Goal: Task Accomplishment & Management: Manage account settings

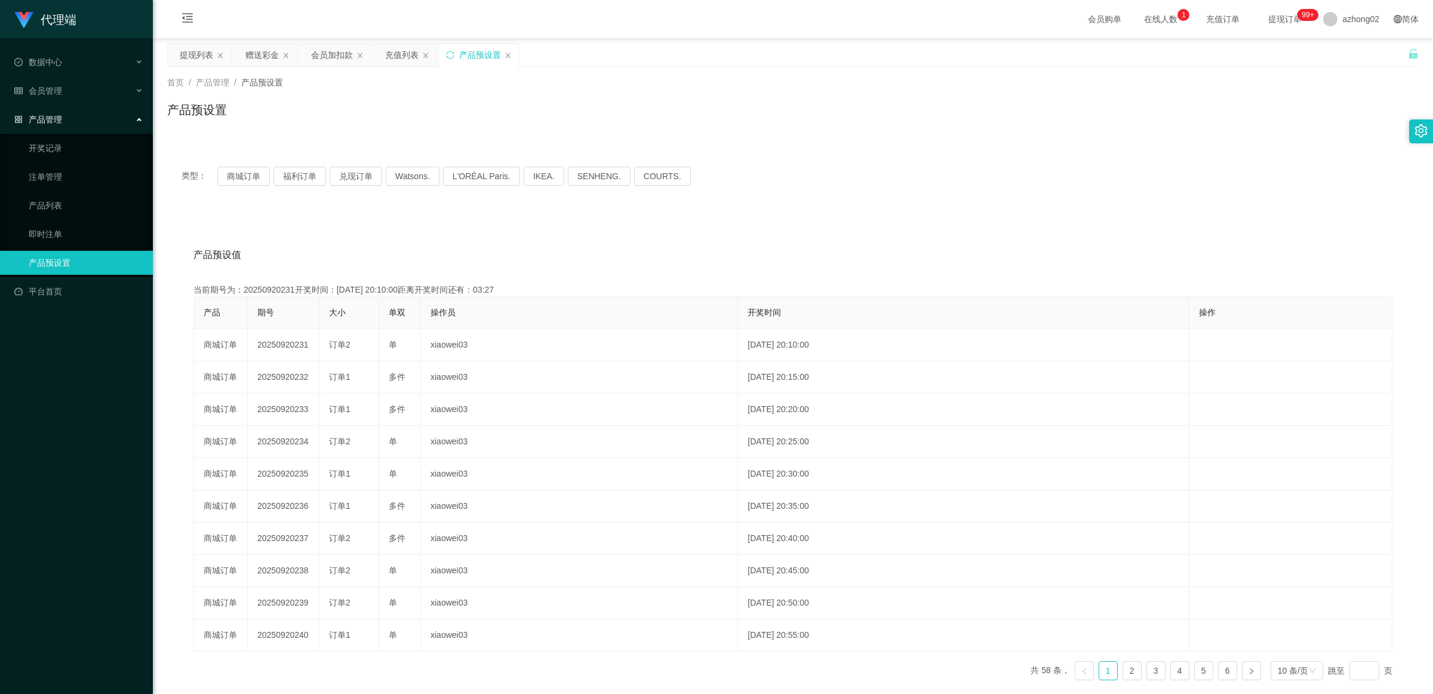
click at [53, 121] on span "产品管理" at bounding box center [38, 120] width 48 height 10
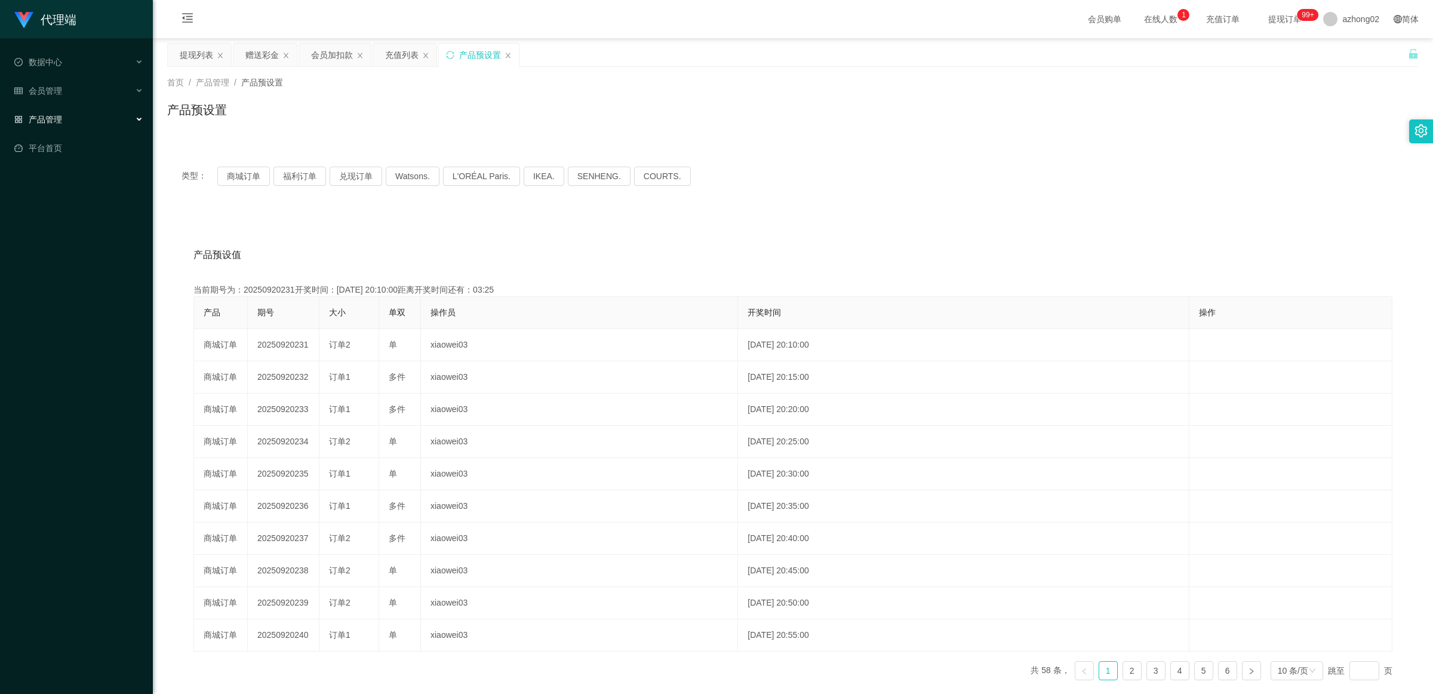
click at [56, 111] on div "产品管理" at bounding box center [76, 119] width 153 height 24
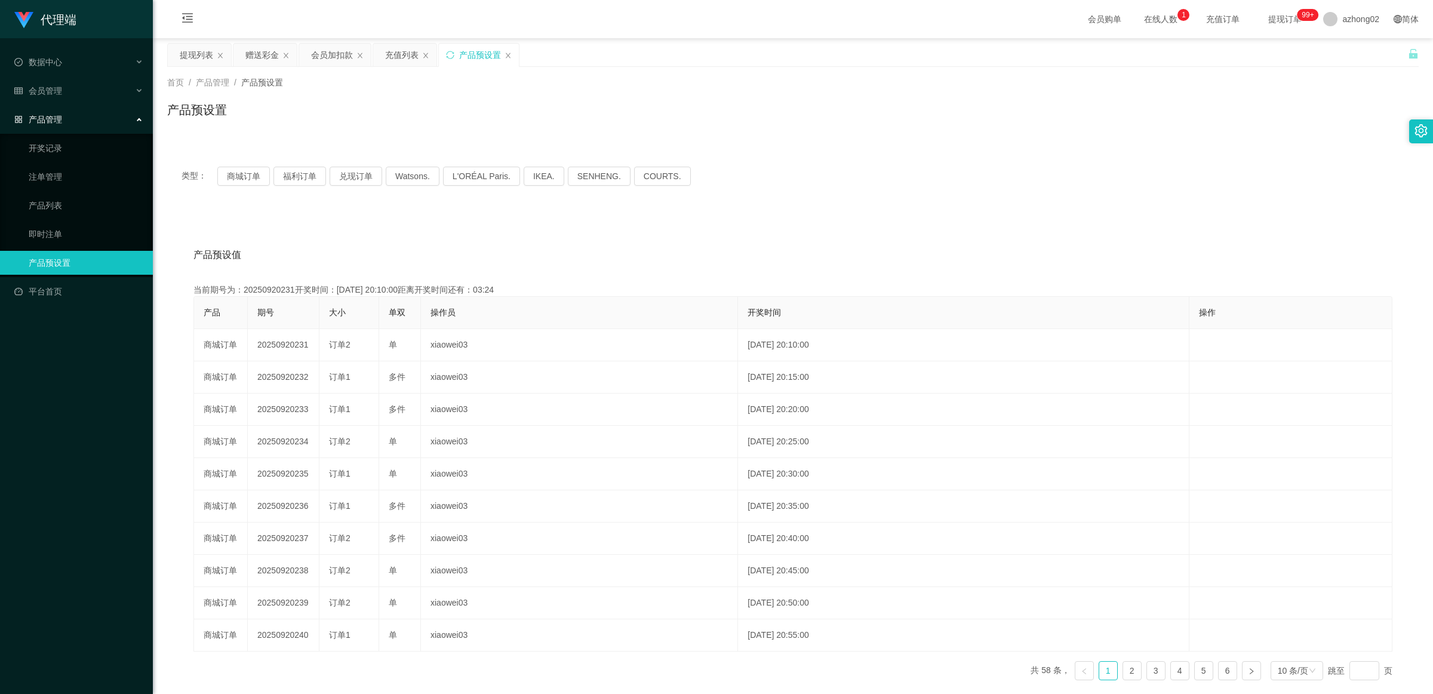
click at [56, 111] on div "产品管理" at bounding box center [76, 119] width 153 height 24
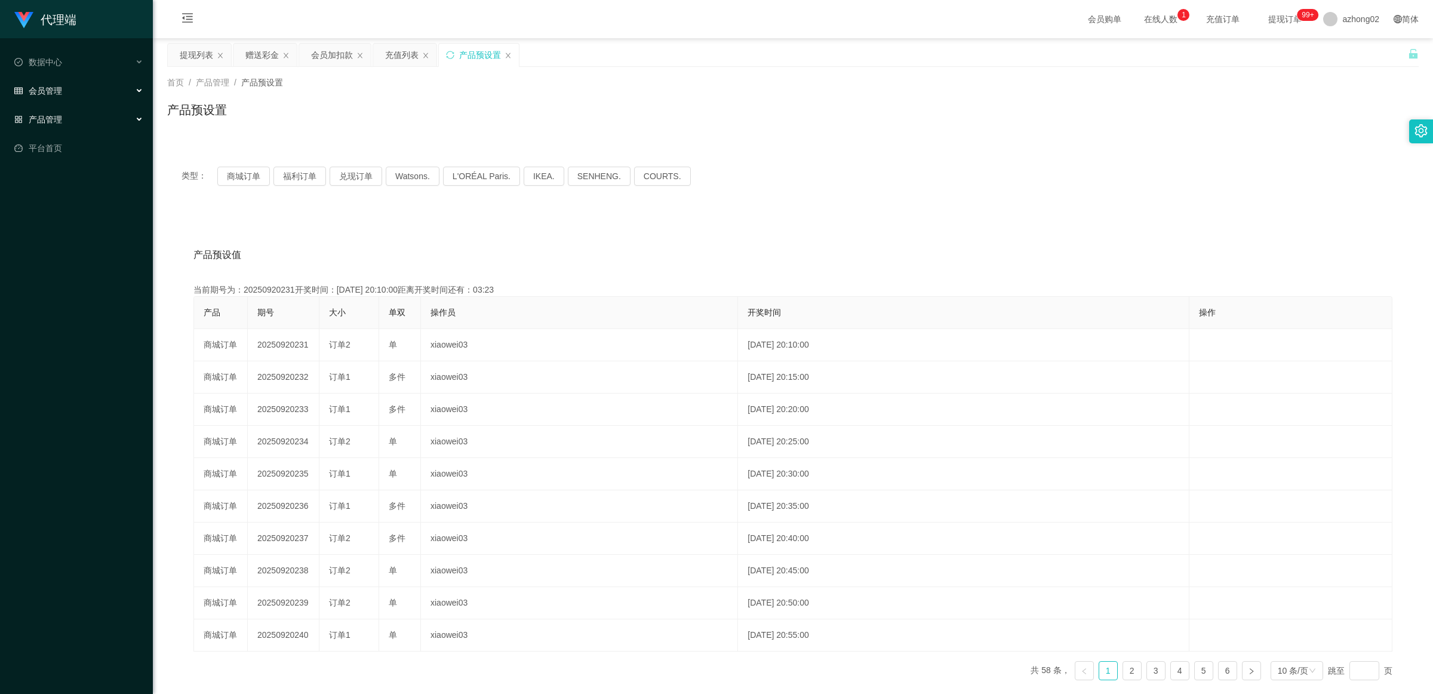
click at [57, 90] on span "会员管理" at bounding box center [38, 91] width 48 height 10
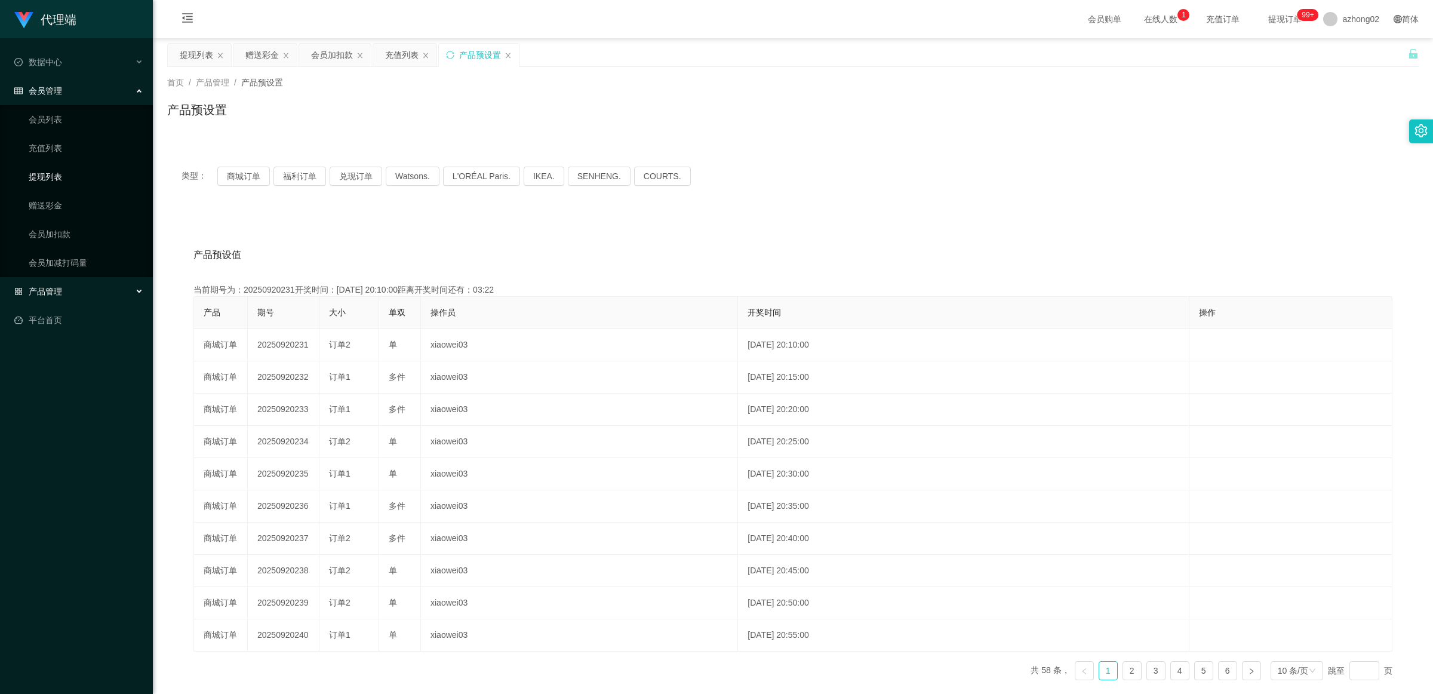
click at [57, 169] on link "提现列表" at bounding box center [86, 177] width 115 height 24
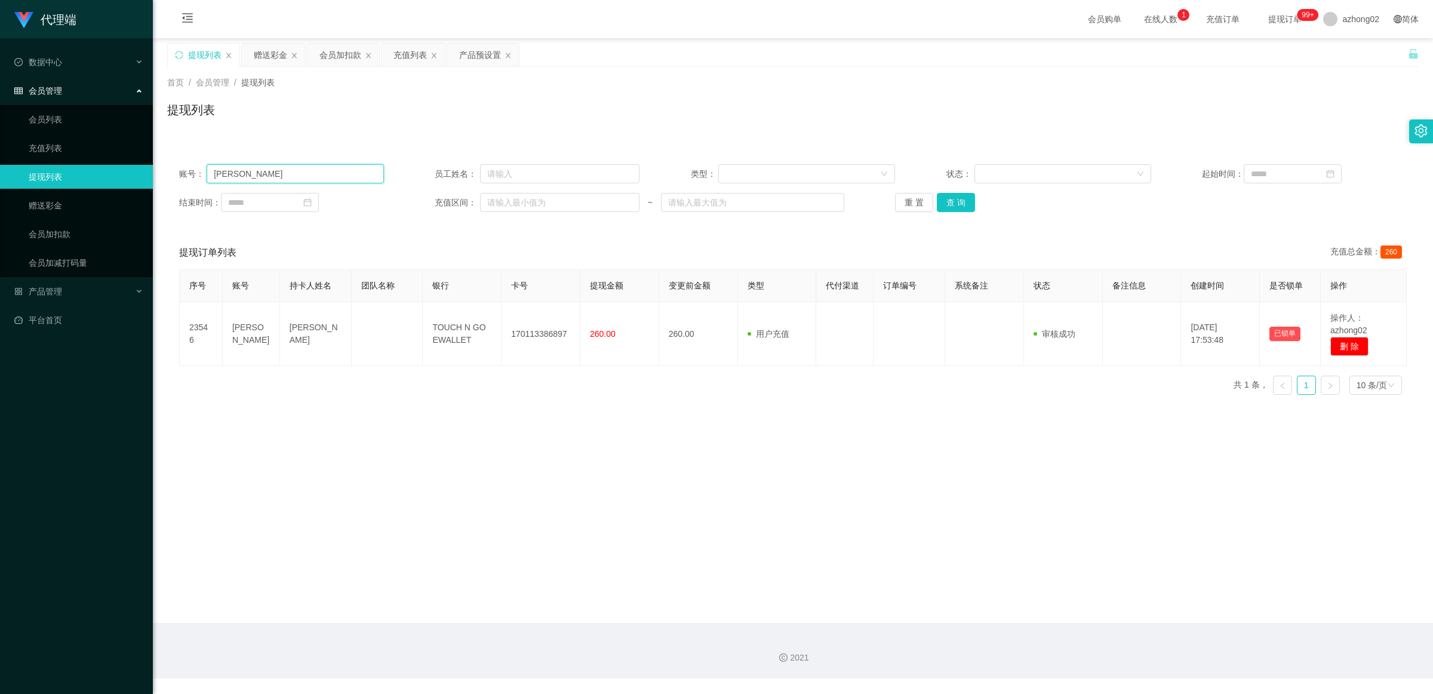
click at [339, 176] on input "[PERSON_NAME]" at bounding box center [295, 173] width 177 height 19
click at [906, 207] on button "重 置" at bounding box center [914, 202] width 38 height 19
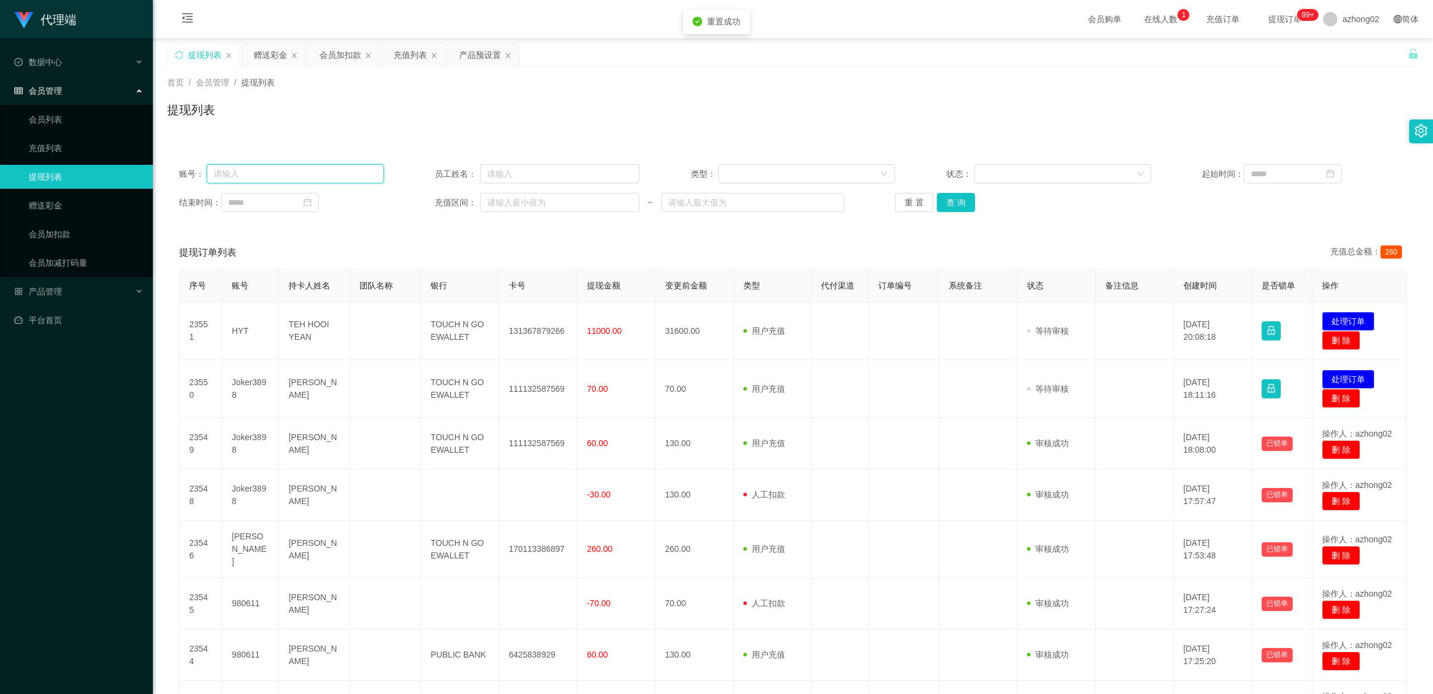
click at [273, 171] on input "text" at bounding box center [295, 173] width 177 height 19
paste input "Joker3898"
type input "Joker3898"
click at [951, 201] on button "查 询" at bounding box center [956, 202] width 38 height 19
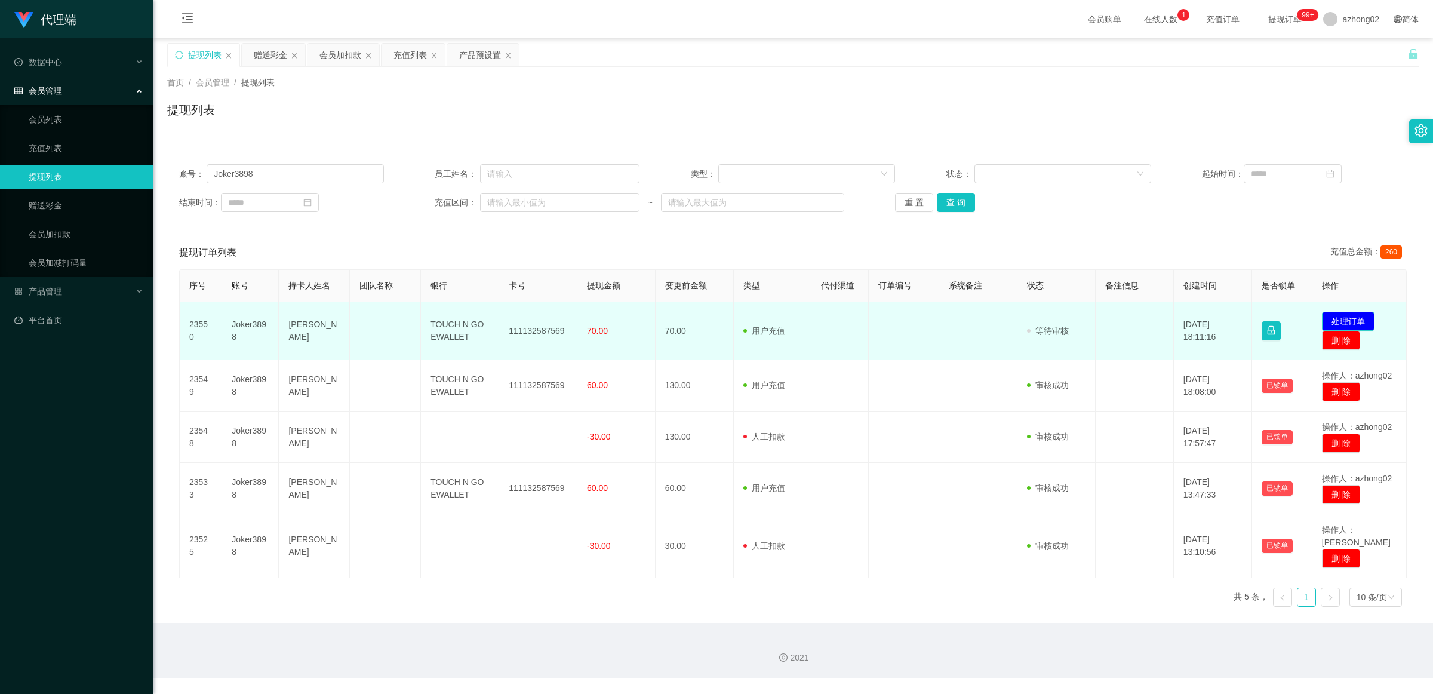
click at [1337, 324] on button "处理订单" at bounding box center [1348, 321] width 53 height 19
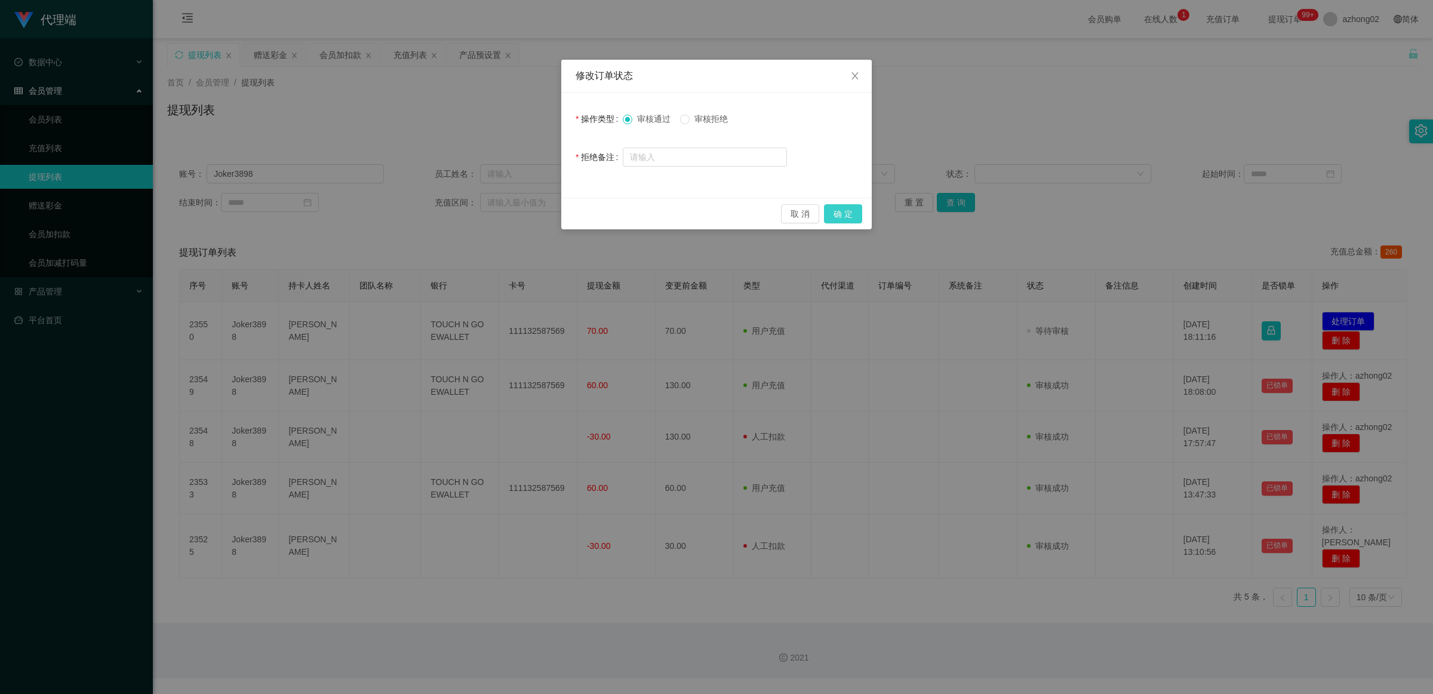
click at [846, 221] on button "确 定" at bounding box center [843, 213] width 38 height 19
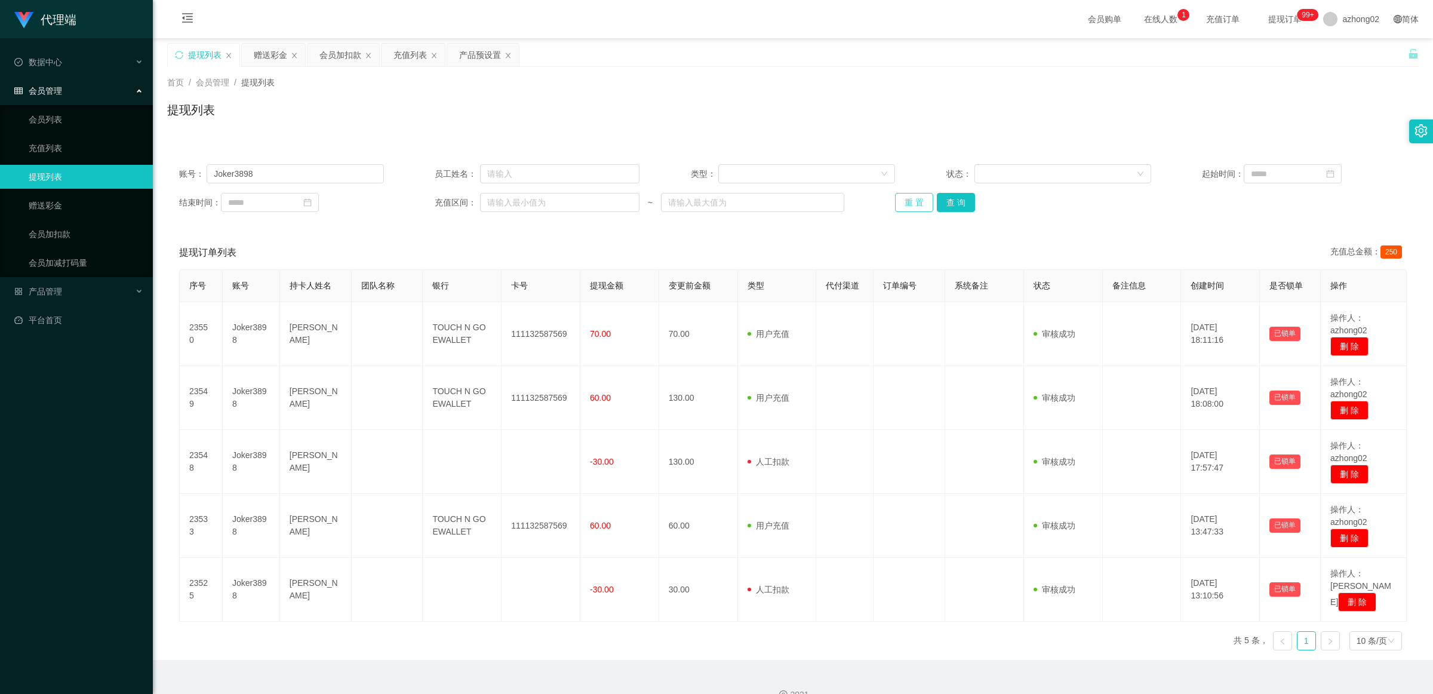
click at [903, 207] on button "重 置" at bounding box center [914, 202] width 38 height 19
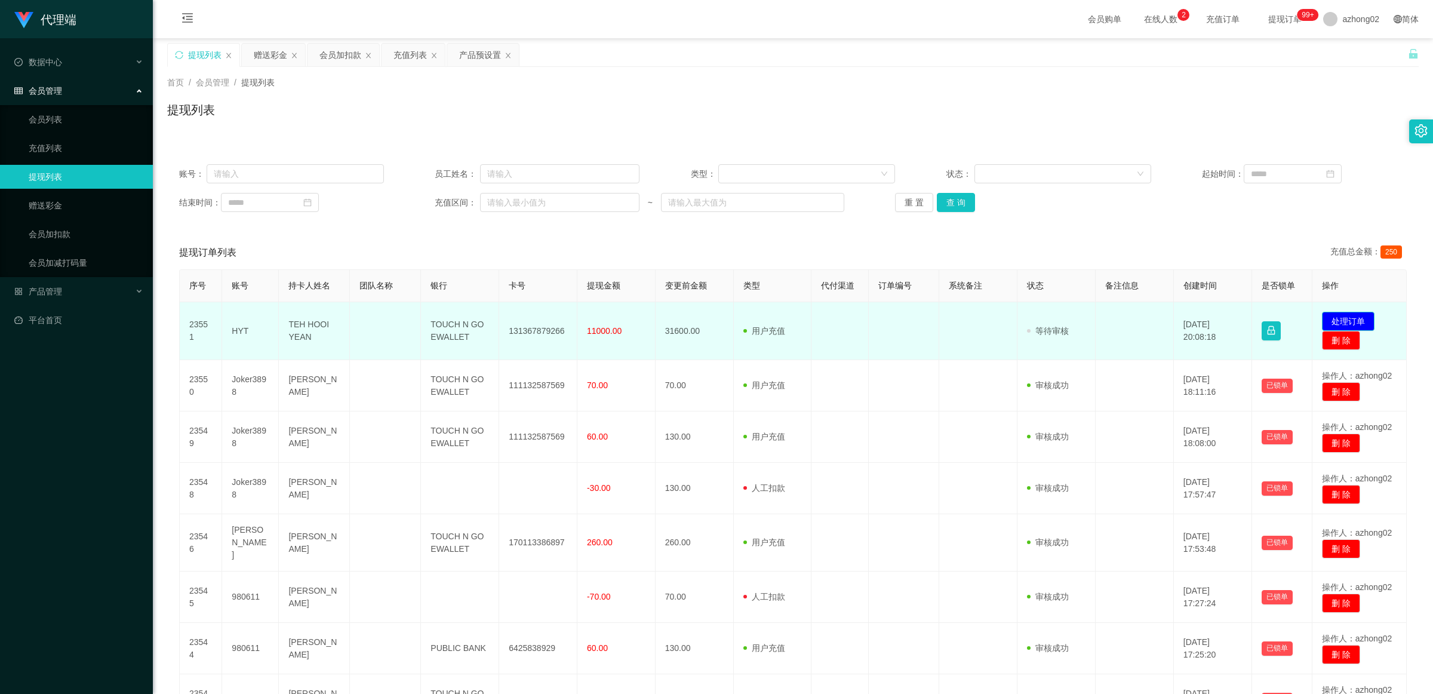
click at [1332, 321] on button "处理订单" at bounding box center [1348, 321] width 53 height 19
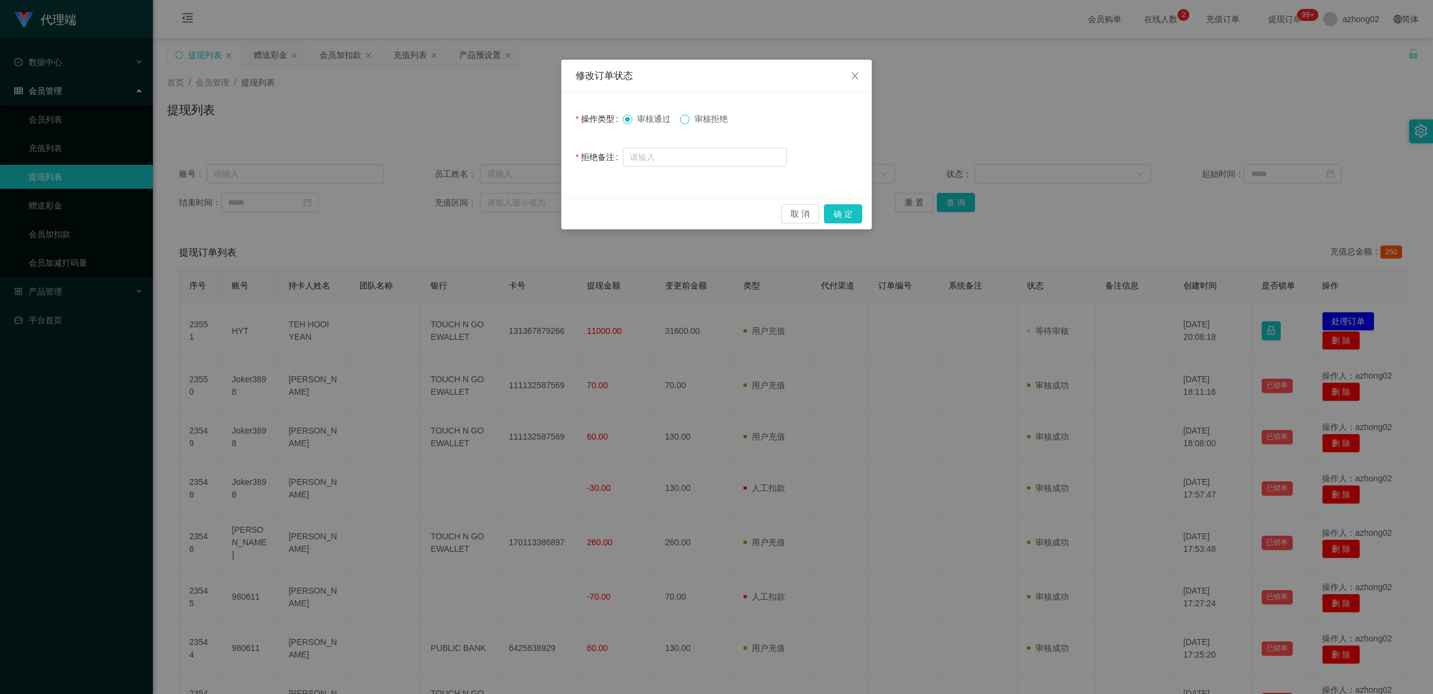
click at [685, 124] on span at bounding box center [685, 120] width 10 height 10
click at [832, 216] on button "确 定" at bounding box center [843, 213] width 38 height 19
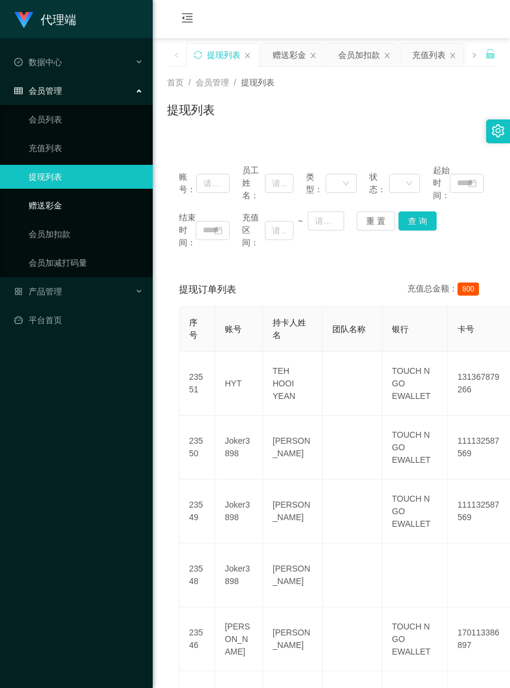
click at [54, 202] on link "赠送彩金" at bounding box center [86, 205] width 115 height 24
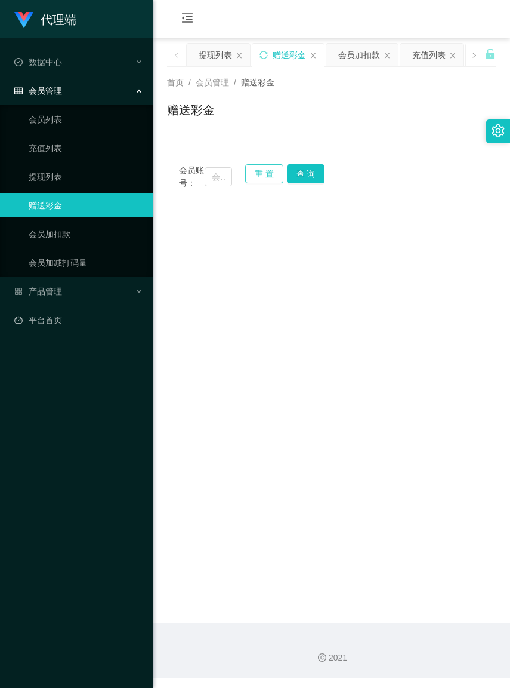
click at [266, 180] on button "重 置" at bounding box center [264, 173] width 38 height 19
click at [208, 183] on input "text" at bounding box center [218, 176] width 27 height 19
click at [207, 183] on input "text" at bounding box center [218, 176] width 27 height 19
click at [207, 182] on input "text" at bounding box center [218, 176] width 27 height 19
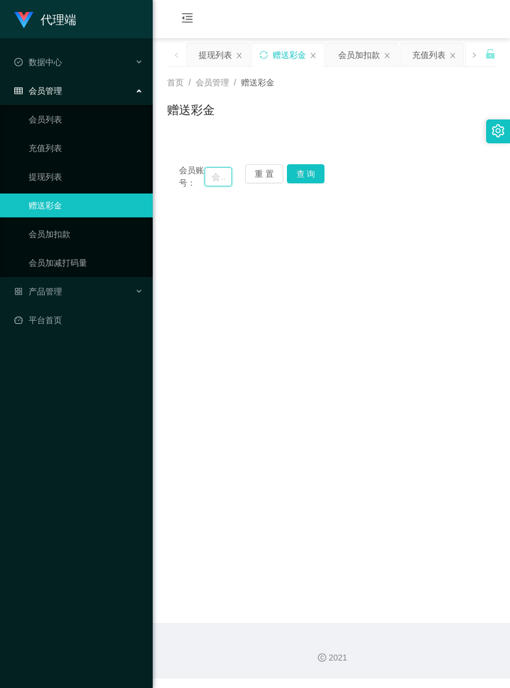
click at [207, 182] on input "text" at bounding box center [218, 176] width 27 height 19
paste input "Joker3898"
type input "Joker3898"
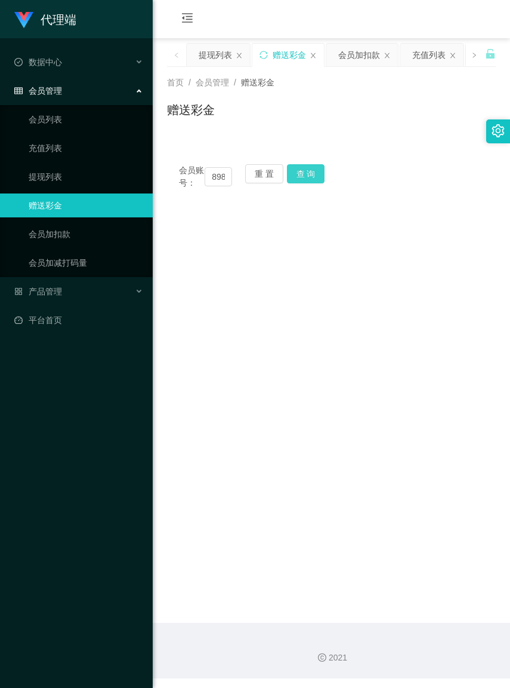
click at [315, 174] on button "查 询" at bounding box center [306, 173] width 38 height 19
